Goal: Information Seeking & Learning: Learn about a topic

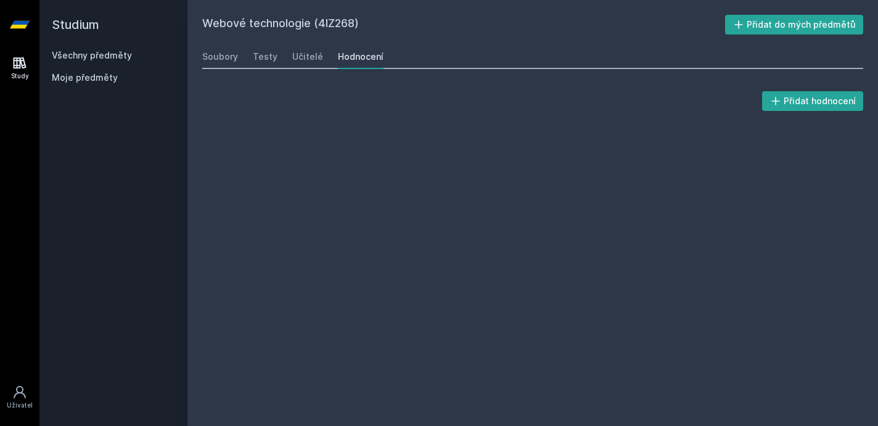
click at [102, 52] on link "Všechny předměty" at bounding box center [92, 55] width 80 height 10
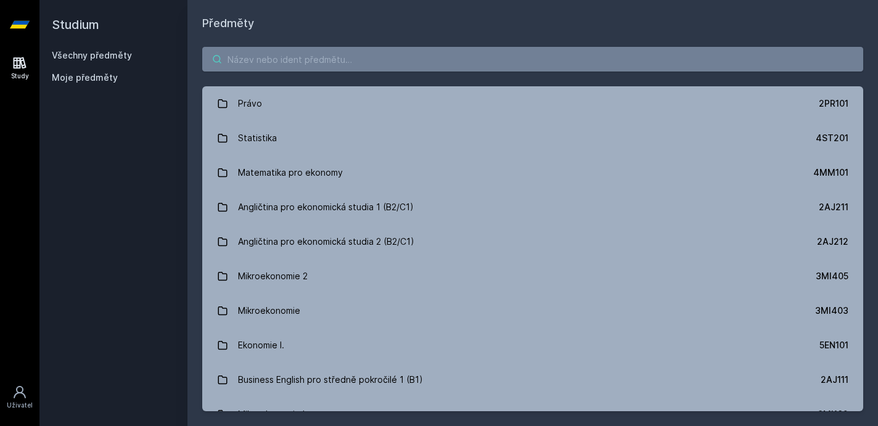
click at [266, 55] on input "search" at bounding box center [532, 59] width 661 height 25
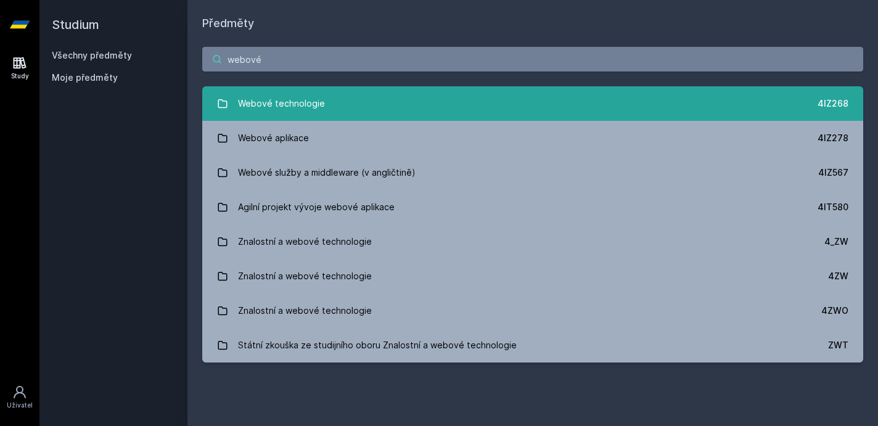
type input "webové"
click at [276, 100] on div "Webové technologie" at bounding box center [281, 103] width 87 height 25
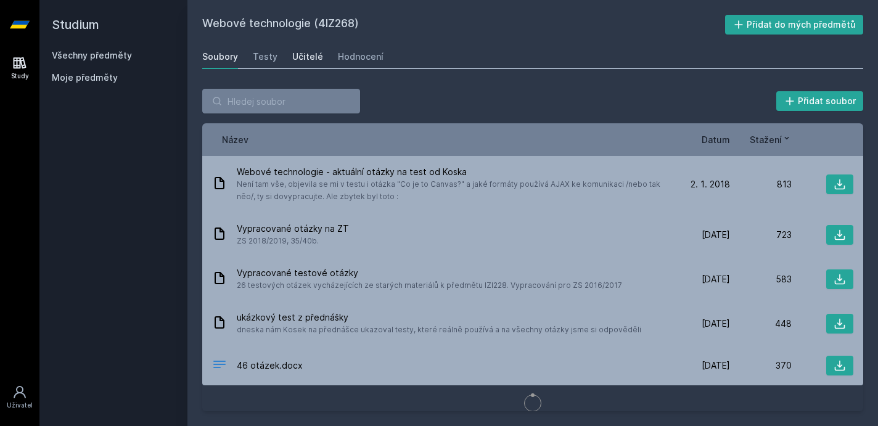
click at [305, 63] on link "Učitelé" at bounding box center [307, 56] width 31 height 25
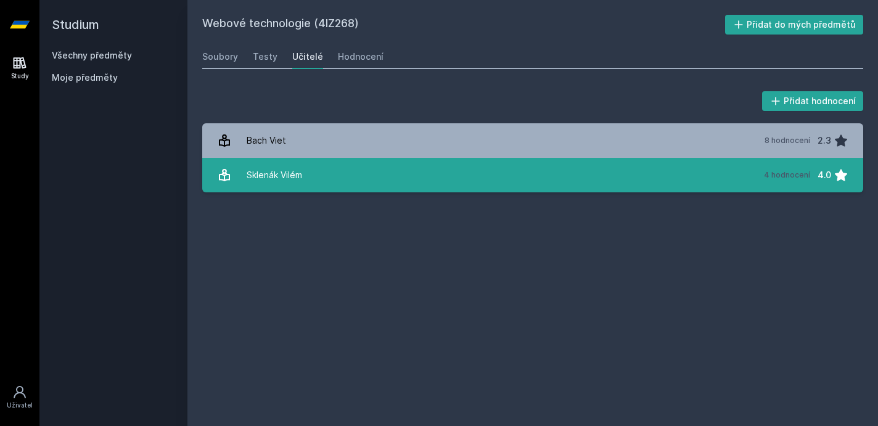
click at [335, 184] on link "[PERSON_NAME] 4 hodnocení 4.0" at bounding box center [532, 175] width 661 height 35
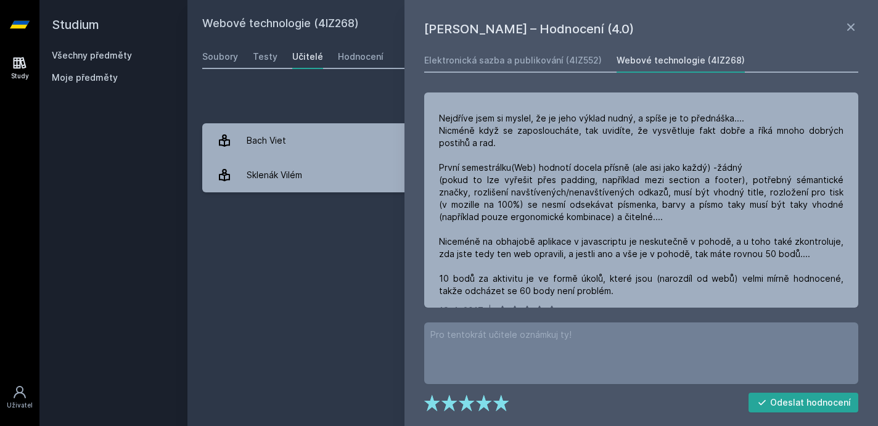
scroll to position [225, 0]
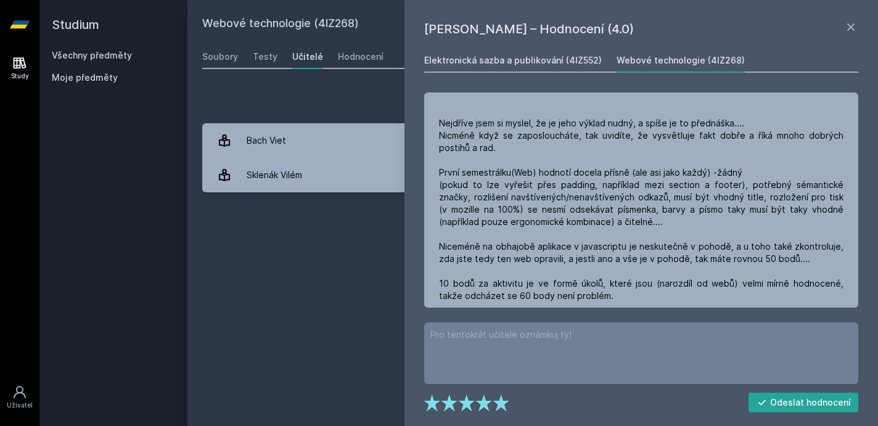
click at [469, 64] on div "Elektronická sazba a publikování (4IZ552)" at bounding box center [513, 60] width 178 height 12
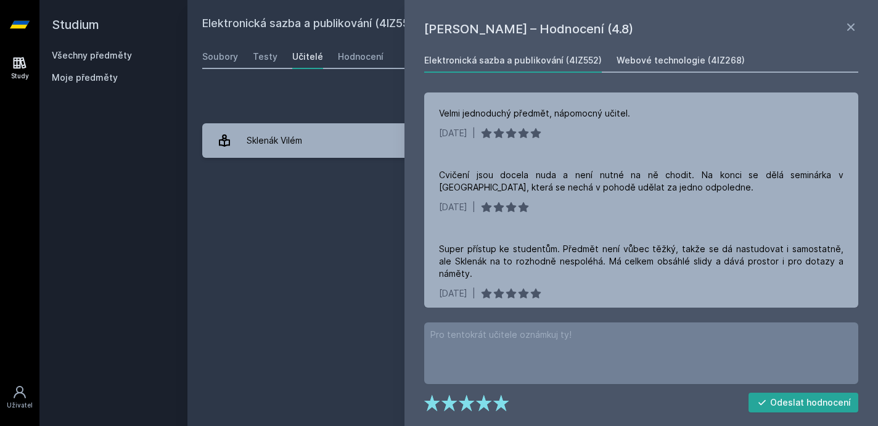
click at [645, 59] on div "Webové technologie (4IZ268)" at bounding box center [681, 60] width 128 height 12
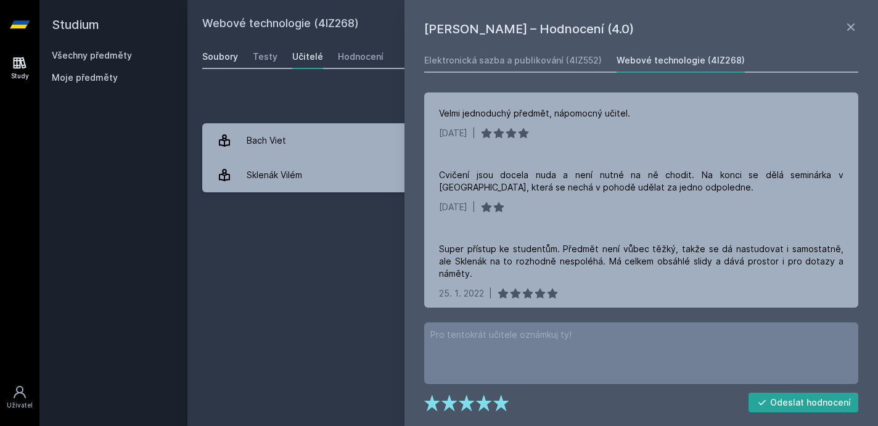
click at [216, 49] on link "Soubory" at bounding box center [220, 56] width 36 height 25
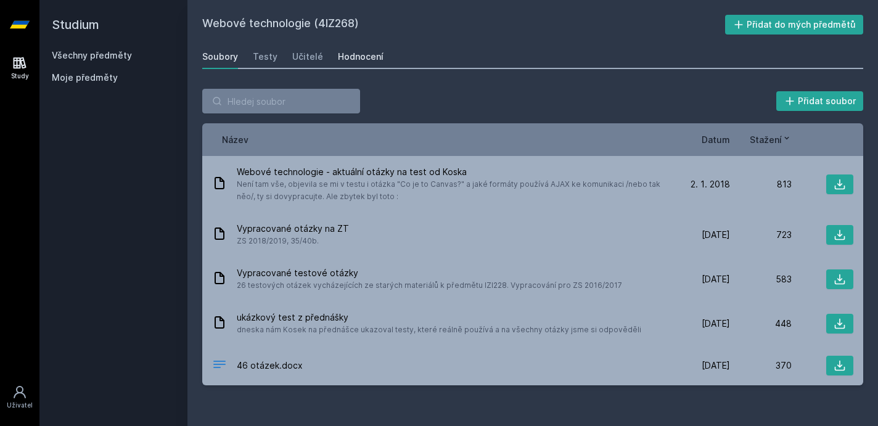
click at [372, 58] on div "Hodnocení" at bounding box center [361, 57] width 46 height 12
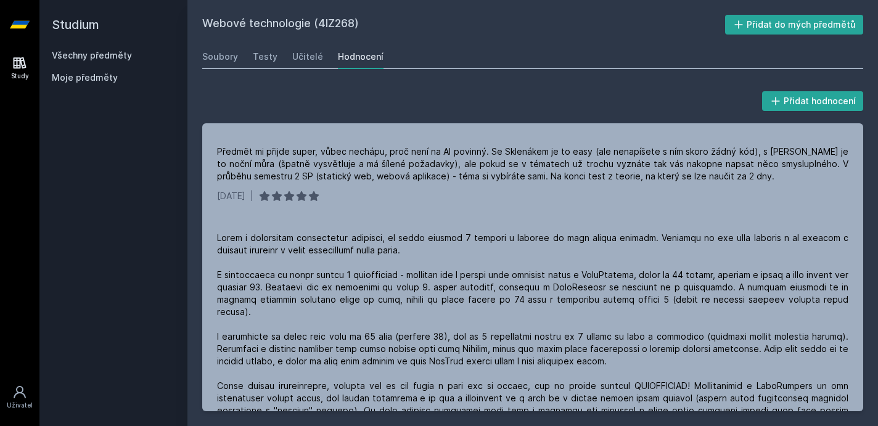
scroll to position [196, 0]
